Goal: Navigation & Orientation: Find specific page/section

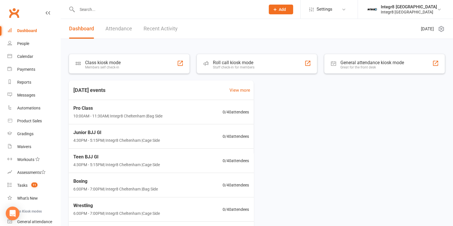
click at [163, 26] on link "Recent Activity" at bounding box center [161, 29] width 34 height 20
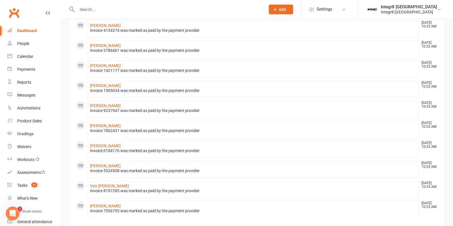
scroll to position [273, 0]
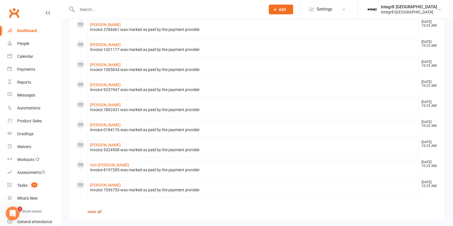
click at [95, 209] on link "view all" at bounding box center [94, 211] width 14 height 5
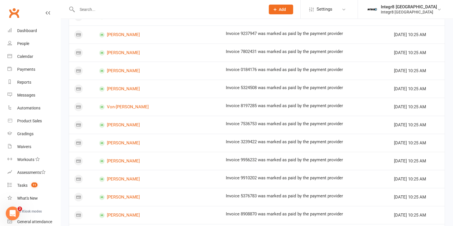
scroll to position [328, 0]
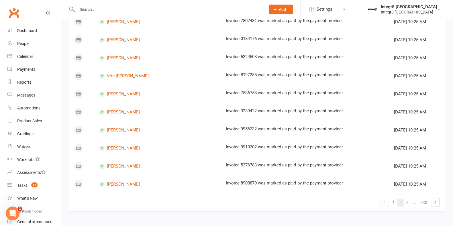
click at [401, 200] on link "2" at bounding box center [400, 203] width 7 height 8
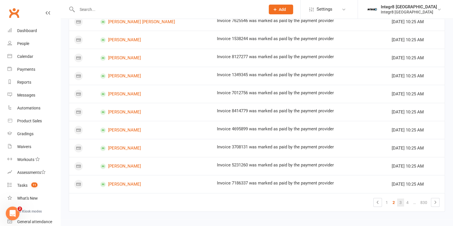
click at [398, 199] on link "3" at bounding box center [400, 203] width 7 height 8
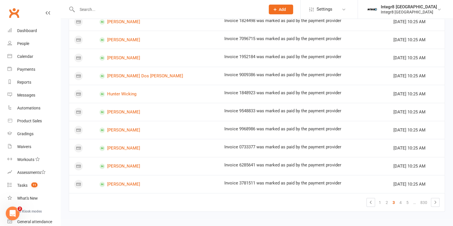
click at [398, 199] on link "4" at bounding box center [400, 203] width 7 height 8
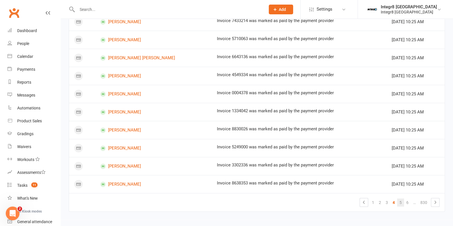
click at [399, 199] on link "5" at bounding box center [400, 203] width 7 height 8
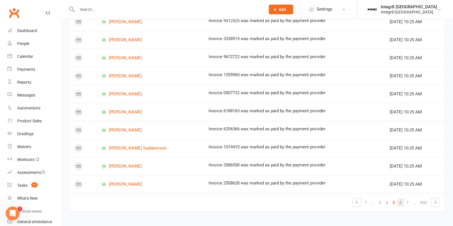
click at [399, 199] on link "6" at bounding box center [400, 203] width 7 height 8
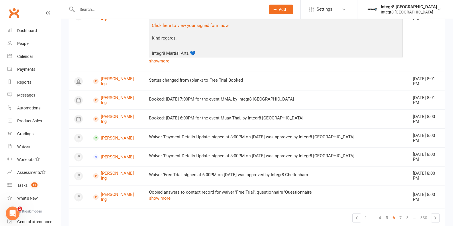
scroll to position [895, 0]
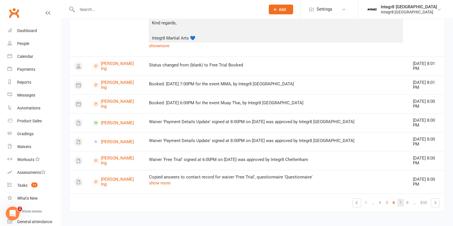
click at [401, 201] on link "7" at bounding box center [400, 203] width 7 height 8
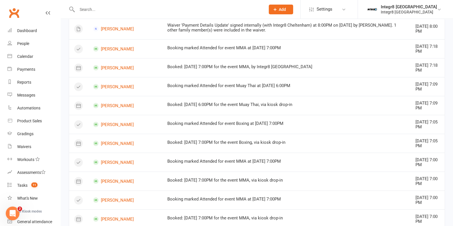
scroll to position [0, 0]
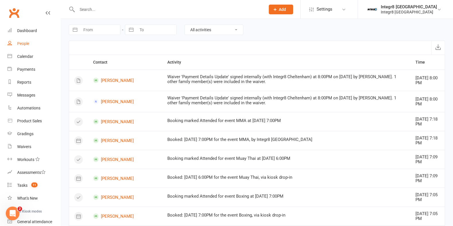
click at [30, 43] on link "People" at bounding box center [33, 43] width 53 height 13
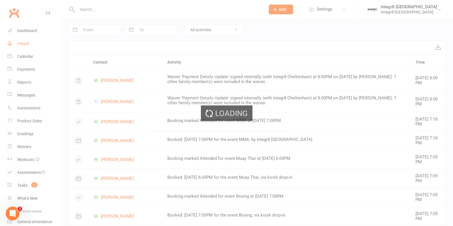
select select "100"
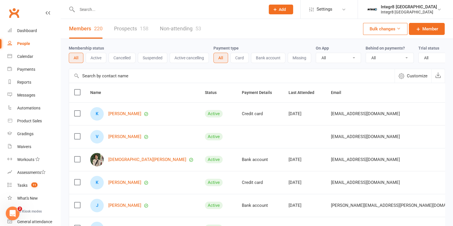
click at [122, 29] on link "Prospects 158" at bounding box center [131, 29] width 34 height 20
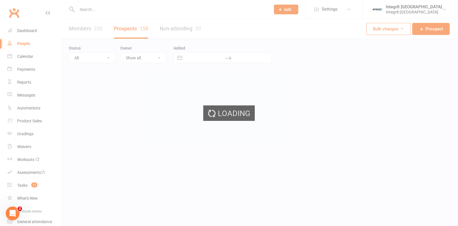
select select "25"
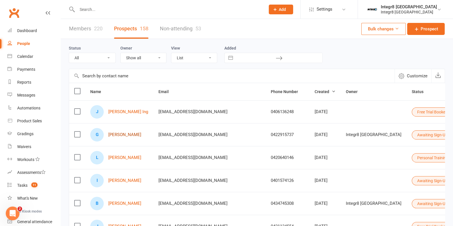
click at [124, 134] on link "[PERSON_NAME]" at bounding box center [124, 134] width 33 height 5
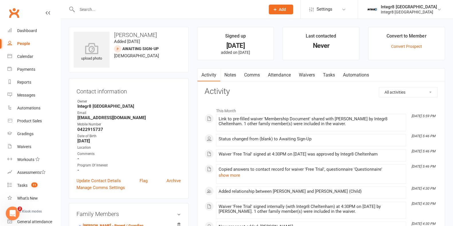
click at [231, 74] on link "Notes" at bounding box center [230, 74] width 20 height 13
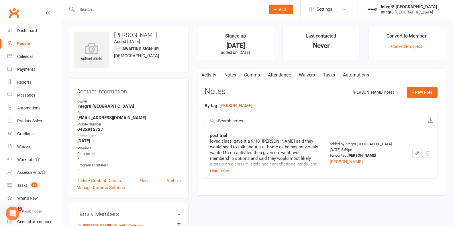
click at [24, 44] on div "People" at bounding box center [23, 43] width 13 height 5
select select "25"
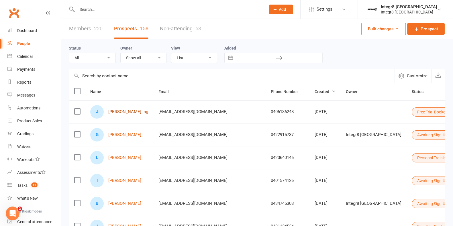
click at [118, 112] on link "[PERSON_NAME] Ing" at bounding box center [128, 111] width 40 height 5
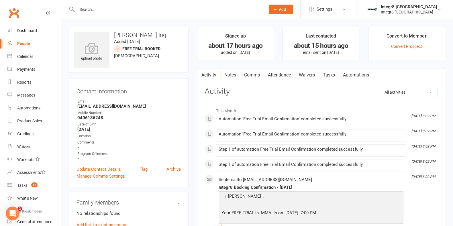
click at [231, 74] on link "Notes" at bounding box center [230, 74] width 20 height 13
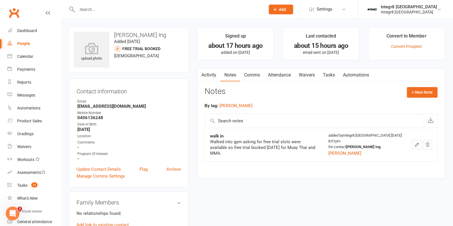
click at [211, 74] on link "Activity" at bounding box center [208, 74] width 23 height 13
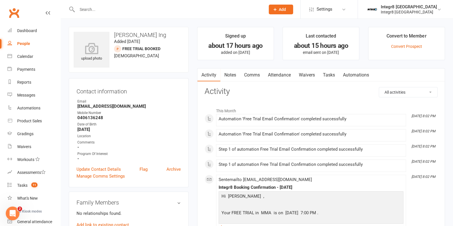
click at [30, 45] on link "People" at bounding box center [33, 43] width 53 height 13
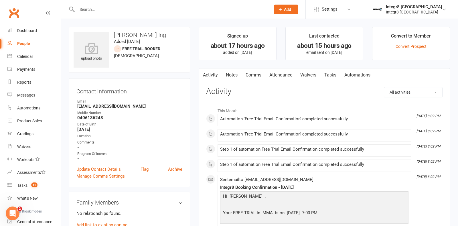
select select "25"
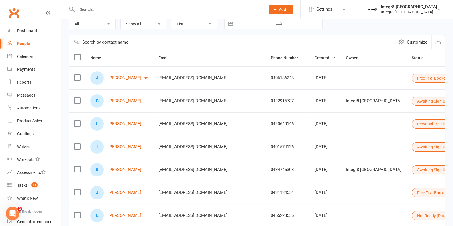
scroll to position [71, 0]
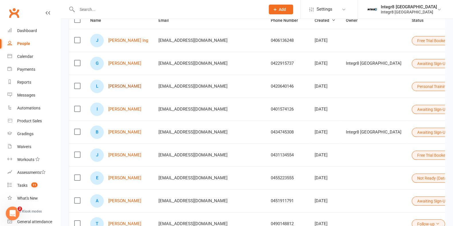
click at [132, 84] on link "[PERSON_NAME]" at bounding box center [124, 86] width 33 height 5
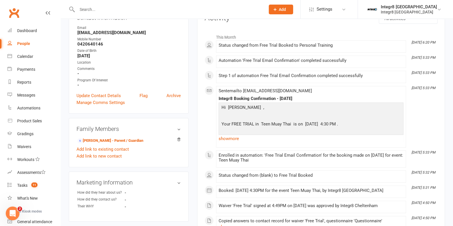
scroll to position [107, 0]
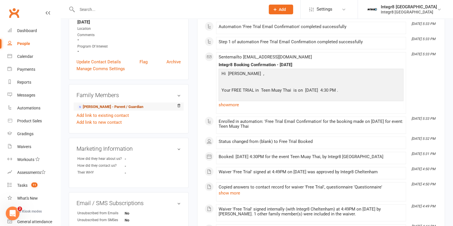
click at [101, 107] on link "[PERSON_NAME] - Parent / Guardian" at bounding box center [110, 107] width 66 height 6
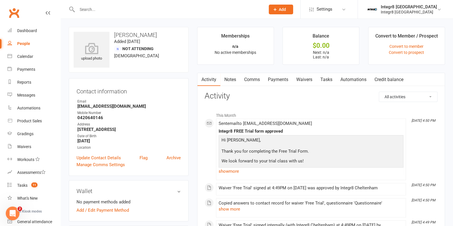
click at [232, 83] on link "Notes" at bounding box center [230, 79] width 20 height 13
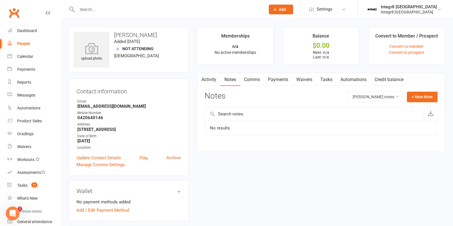
click at [209, 81] on link "Activity" at bounding box center [208, 79] width 23 height 13
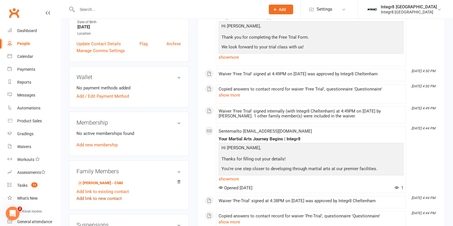
scroll to position [143, 0]
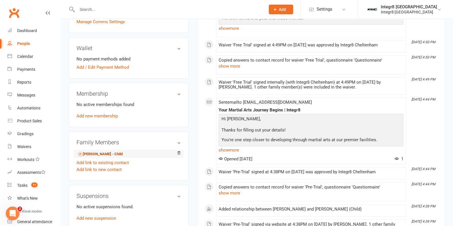
click at [103, 153] on link "[PERSON_NAME] - Child" at bounding box center [99, 154] width 45 height 6
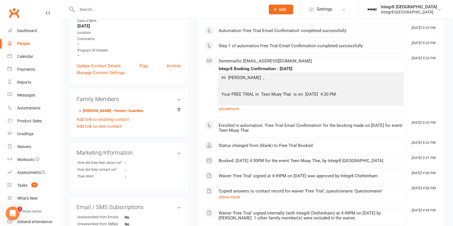
scroll to position [107, 0]
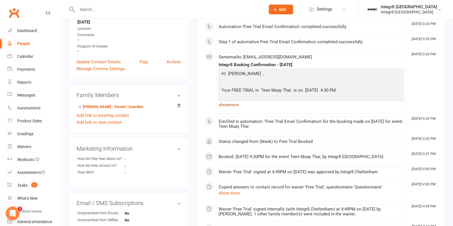
click at [229, 104] on link "show more" at bounding box center [311, 105] width 185 height 8
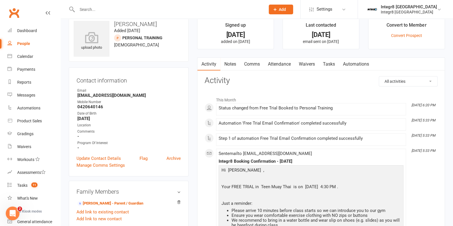
scroll to position [0, 0]
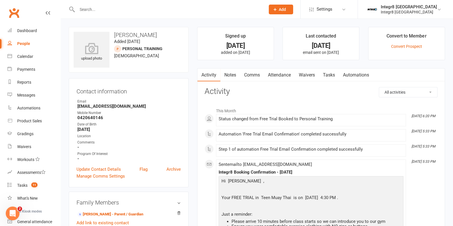
click at [230, 73] on link "Notes" at bounding box center [230, 74] width 20 height 13
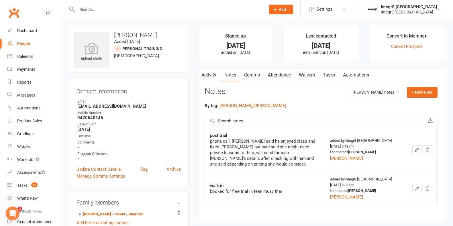
click at [211, 70] on link "Activity" at bounding box center [208, 74] width 23 height 13
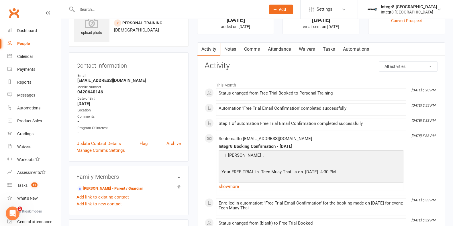
scroll to position [36, 0]
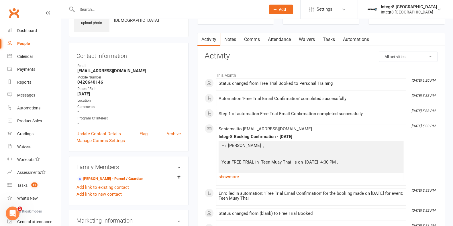
click at [230, 38] on link "Notes" at bounding box center [230, 39] width 20 height 13
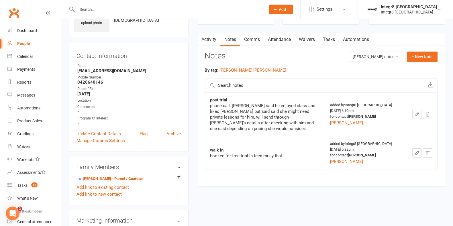
click at [210, 39] on link "Activity" at bounding box center [208, 39] width 23 height 13
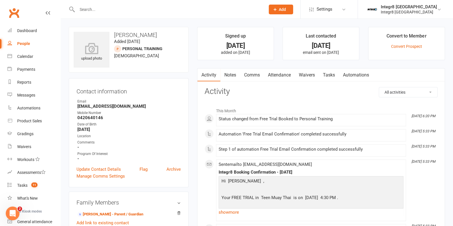
click at [275, 74] on link "Attendance" at bounding box center [279, 74] width 31 height 13
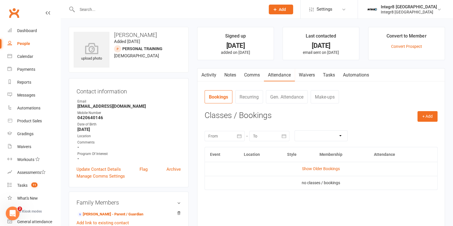
click at [215, 74] on link "Activity" at bounding box center [208, 74] width 23 height 13
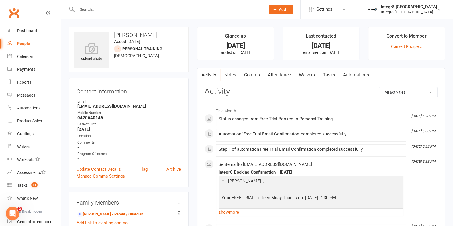
click at [234, 74] on link "Notes" at bounding box center [230, 74] width 20 height 13
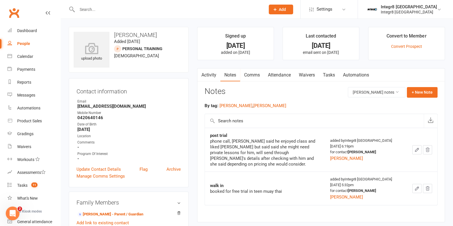
click at [251, 73] on link "Comms" at bounding box center [252, 74] width 24 height 13
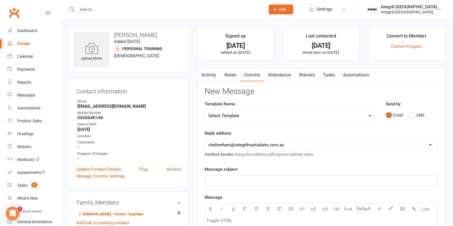
click at [232, 74] on link "Notes" at bounding box center [230, 74] width 20 height 13
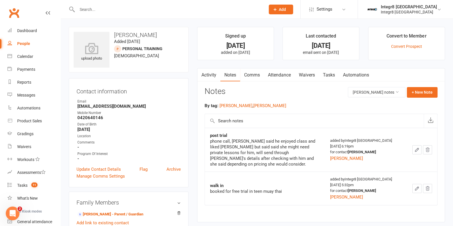
click at [277, 71] on link "Attendance" at bounding box center [279, 74] width 31 height 13
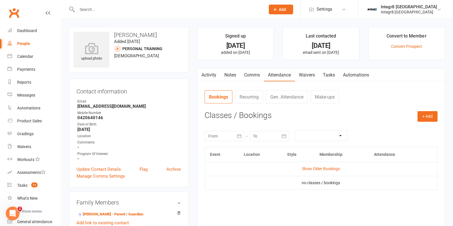
click at [215, 74] on link "Activity" at bounding box center [208, 74] width 23 height 13
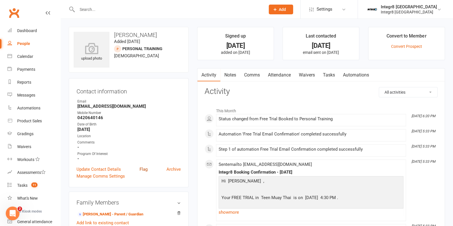
scroll to position [36, 0]
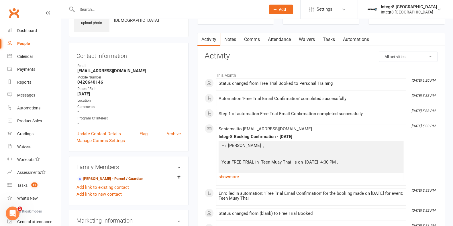
drag, startPoint x: 97, startPoint y: 178, endPoint x: 101, endPoint y: 177, distance: 4.0
click at [97, 178] on link "[PERSON_NAME] - Parent / Guardian" at bounding box center [110, 179] width 66 height 6
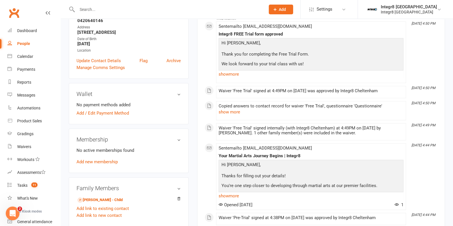
scroll to position [107, 0]
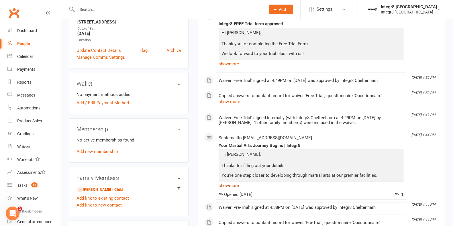
click at [228, 185] on link "show more" at bounding box center [311, 186] width 185 height 8
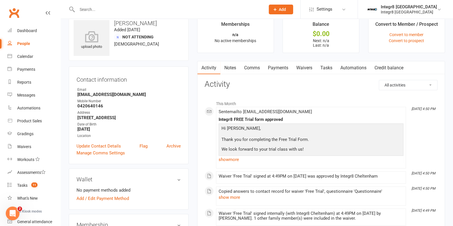
scroll to position [0, 0]
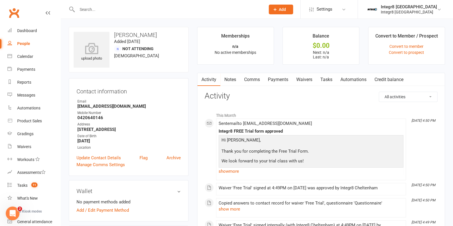
click at [16, 44] on link "People" at bounding box center [33, 43] width 53 height 13
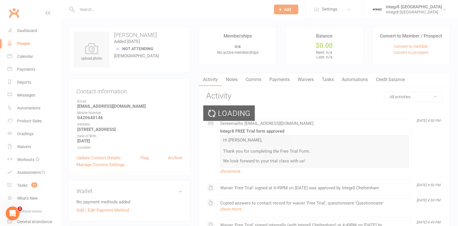
select select "25"
